Goal: Task Accomplishment & Management: Complete application form

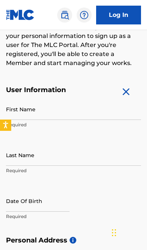
click at [85, 110] on input "First Name" at bounding box center [73, 108] width 135 height 21
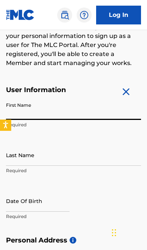
scroll to position [124, 0]
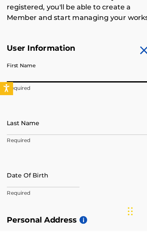
type input "Yoalah"
type input "[PERSON_NAME] ✪"
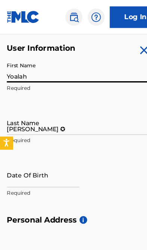
type input "[STREET_ADDRESS]"
type input "Ste 220 PMB10784"
type input "[GEOGRAPHIC_DATA]"
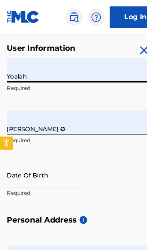
type input "[GEOGRAPHIC_DATA]"
type input "CA"
type input "91364"
type input "1"
type input "747"
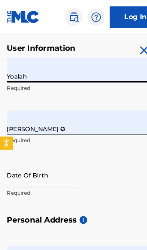
type input "2251090"
type input "[EMAIL_ADDRESS][DOMAIN_NAME]"
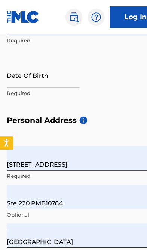
scroll to position [261, 0]
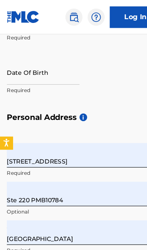
click at [50, 68] on input "text" at bounding box center [38, 63] width 64 height 21
select select "8"
select select "2025"
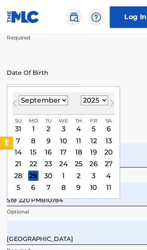
scroll to position [263, 0]
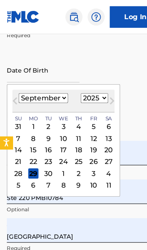
click at [46, 87] on select "January February March April May June July August September October November De…" at bounding box center [38, 85] width 43 height 9
click at [49, 86] on select "January February March April May June July August September October November De…" at bounding box center [38, 85] width 43 height 9
select select "0"
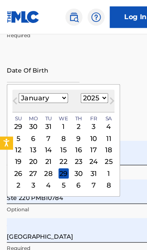
click at [84, 88] on select "1899 1900 1901 1902 1903 1904 1905 1906 1907 1908 1909 1910 1911 1912 1913 1914…" at bounding box center [83, 85] width 24 height 9
select select "1994"
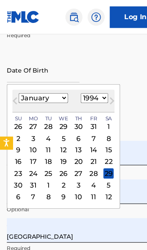
click at [57, 132] on div "12" at bounding box center [55, 131] width 9 height 9
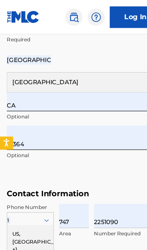
click at [91, 92] on input "CA" at bounding box center [73, 86] width 135 height 21
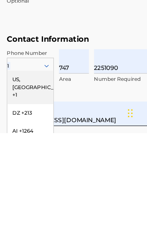
scroll to position [447, 0]
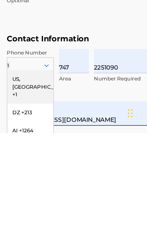
click at [33, 195] on div "US, [GEOGRAPHIC_DATA] +1" at bounding box center [26, 209] width 41 height 29
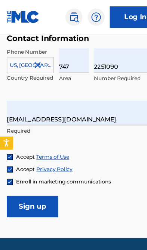
click at [106, 106] on input "[EMAIL_ADDRESS][DOMAIN_NAME]" at bounding box center [69, 98] width 127 height 21
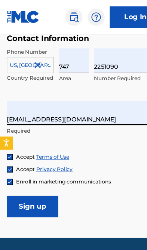
scroll to position [580, 0]
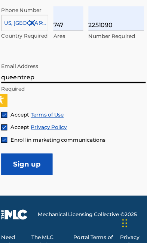
type input "queentre"
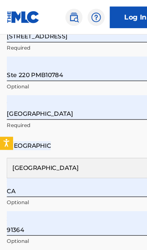
scroll to position [370, 0]
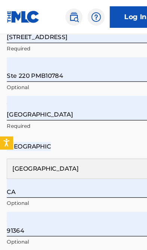
click at [115, 12] on link "Log In" at bounding box center [118, 15] width 45 height 19
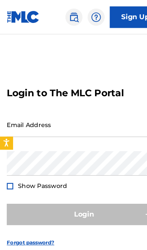
click at [80, 120] on input "Email Address" at bounding box center [69, 108] width 127 height 21
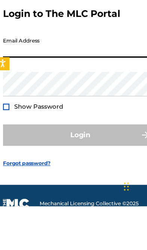
scroll to position [38, 0]
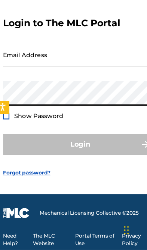
type input "[EMAIL_ADDRESS][DOMAIN_NAME]"
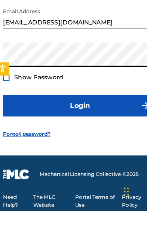
click at [45, 129] on span "Show Password" at bounding box center [37, 132] width 43 height 7
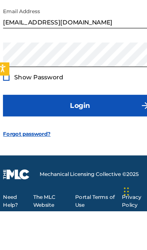
scroll to position [71, 0]
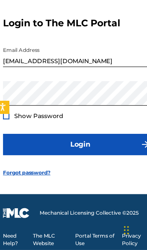
click at [92, 148] on button "Login" at bounding box center [73, 157] width 135 height 19
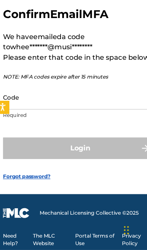
click at [85, 105] on input "Code" at bounding box center [69, 115] width 127 height 21
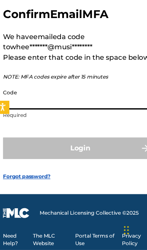
scroll to position [70, 0]
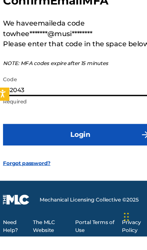
type input "252043"
click at [98, 151] on button "Login" at bounding box center [73, 160] width 135 height 19
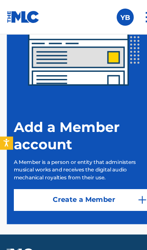
scroll to position [195, 0]
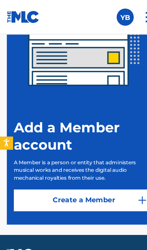
click at [98, 179] on link "Create a Member" at bounding box center [73, 174] width 123 height 19
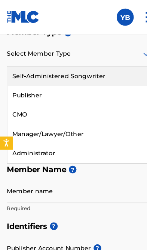
scroll to position [139, 0]
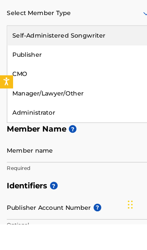
click at [92, 76] on div "Self-Administered Songwriter" at bounding box center [69, 84] width 126 height 17
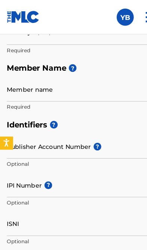
click at [86, 83] on input "Member name" at bounding box center [69, 77] width 127 height 21
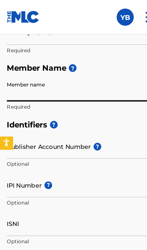
scroll to position [246, 0]
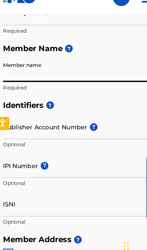
type input "[PERSON_NAME] ✪"
type input "[STREET_ADDRESS]"
type input "Ste 220 PMB10784"
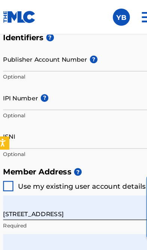
click at [70, 55] on input "Publisher Account Number ?" at bounding box center [69, 51] width 127 height 21
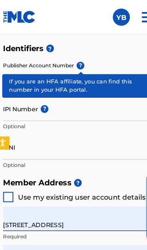
click at [72, 59] on span "?" at bounding box center [74, 57] width 7 height 7
click at [72, 59] on input "Publisher Account Number ?" at bounding box center [69, 61] width 127 height 21
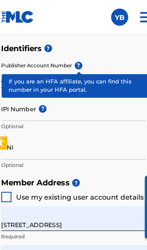
scroll to position [304, 0]
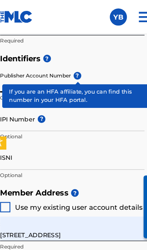
click at [23, 72] on input "Publisher Account Number ?" at bounding box center [69, 70] width 127 height 21
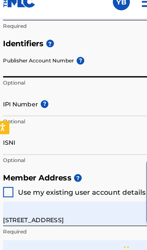
click at [24, 61] on input "Publisher Account Number ?" at bounding box center [69, 70] width 127 height 21
paste input "7193206"
click at [73, 93] on input "IPI Number ?" at bounding box center [69, 103] width 127 height 21
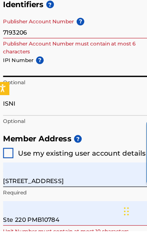
click at [38, 60] on input "7193206" at bounding box center [69, 70] width 127 height 21
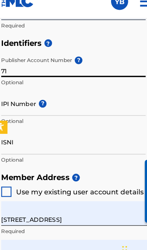
type input "7"
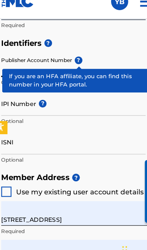
click at [72, 63] on span "?" at bounding box center [74, 66] width 7 height 7
click at [72, 60] on input "Publisher Account Number ?" at bounding box center [69, 70] width 127 height 21
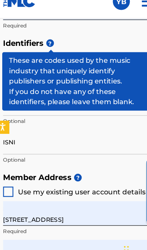
click at [44, 48] on span "?" at bounding box center [47, 51] width 7 height 7
click at [82, 44] on h5 "Identifiers ?" at bounding box center [73, 52] width 135 height 16
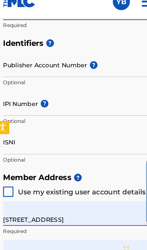
click at [88, 61] on input "Publisher Account Number ?" at bounding box center [69, 70] width 127 height 21
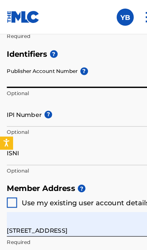
click at [74, 104] on input "IPI Number ?" at bounding box center [69, 99] width 127 height 21
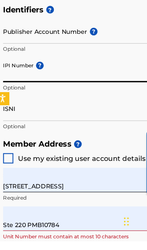
scroll to position [346, 0]
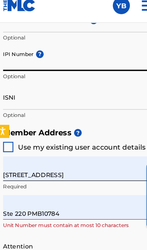
click at [44, 56] on input "IPI Number ?" at bounding box center [69, 61] width 127 height 21
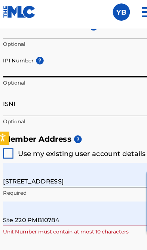
click at [36, 60] on input "IPI Number ?" at bounding box center [69, 61] width 127 height 21
paste input "1206966446"
type input "1206966446"
click at [72, 85] on input "ISNI" at bounding box center [69, 94] width 127 height 21
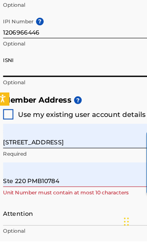
scroll to position [354, 0]
click at [47, 77] on input "ISNI" at bounding box center [69, 87] width 127 height 21
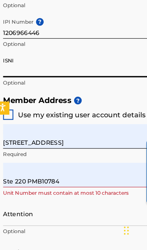
click at [41, 77] on input "ISNI" at bounding box center [69, 87] width 127 height 21
paste input "0000000528250850"
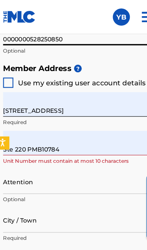
scroll to position [412, 0]
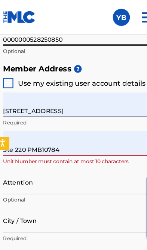
type input "0000000528250850"
click at [98, 70] on span "Use my existing user account details" at bounding box center [75, 72] width 112 height 7
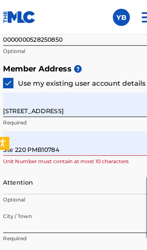
type input "[STREET_ADDRESS][PERSON_NAME]"
type input "[GEOGRAPHIC_DATA]"
type input "38107"
type input "901"
type input "5421989"
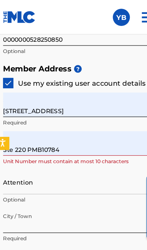
type input "[EMAIL_ADDRESS][DOMAIN_NAME]"
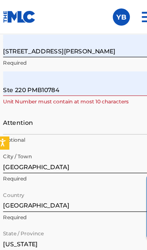
scroll to position [465, 0]
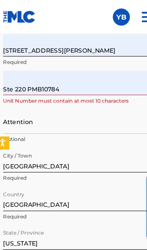
click at [95, 77] on input "Ste 220 PMB10784" at bounding box center [73, 72] width 135 height 21
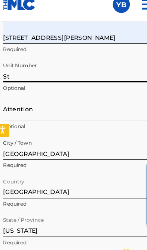
type input "S"
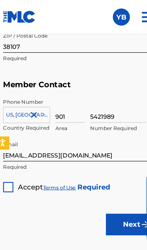
scroll to position [674, 0]
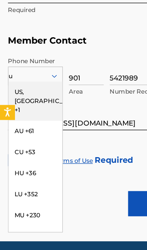
type input "uS"
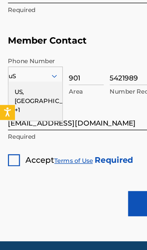
click at [32, 102] on div "US, [GEOGRAPHIC_DATA] +1" at bounding box center [26, 116] width 41 height 29
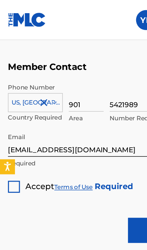
scroll to position [699, 0]
click at [12, 136] on div at bounding box center [10, 139] width 9 height 9
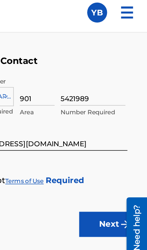
click at [96, 168] on button "Next" at bounding box center [118, 173] width 45 height 19
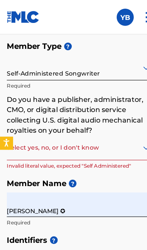
scroll to position [145, 0]
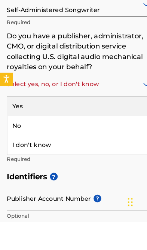
click at [82, 140] on div "Yes" at bounding box center [69, 148] width 126 height 17
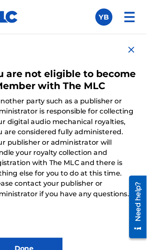
scroll to position [116, 0]
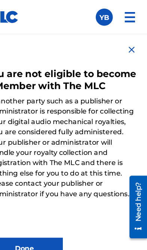
click at [129, 45] on img at bounding box center [133, 43] width 9 height 9
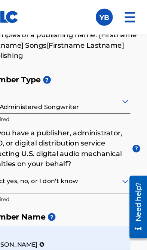
click at [117, 47] on p "Examples of a publishing name: [Firstname Lastname] Songs[Firstname Lastname] P…" at bounding box center [73, 39] width 135 height 27
click at [123, 20] on img at bounding box center [132, 15] width 18 height 18
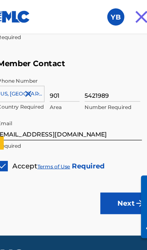
scroll to position [689, 0]
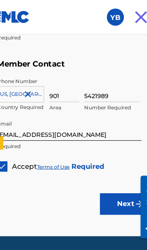
click at [102, 15] on label at bounding box center [109, 15] width 15 height 15
click at [110, 15] on input "YB [PERSON_NAME] [EMAIL_ADDRESS][DOMAIN_NAME] Profile Log out" at bounding box center [110, 15] width 0 height 0
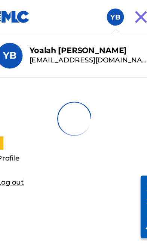
click at [72, 11] on nav "YB YB [PERSON_NAME] [EMAIL_ADDRESS][DOMAIN_NAME] Profile Log out" at bounding box center [73, 15] width 147 height 30
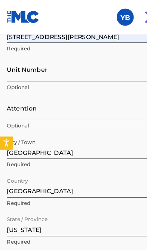
scroll to position [469, 0]
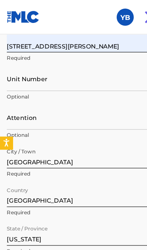
click at [108, 17] on label at bounding box center [109, 15] width 15 height 15
click at [110, 15] on input "YB [PERSON_NAME] [EMAIL_ADDRESS][DOMAIN_NAME] Profile Log out" at bounding box center [110, 15] width 0 height 0
